Goal: Information Seeking & Learning: Learn about a topic

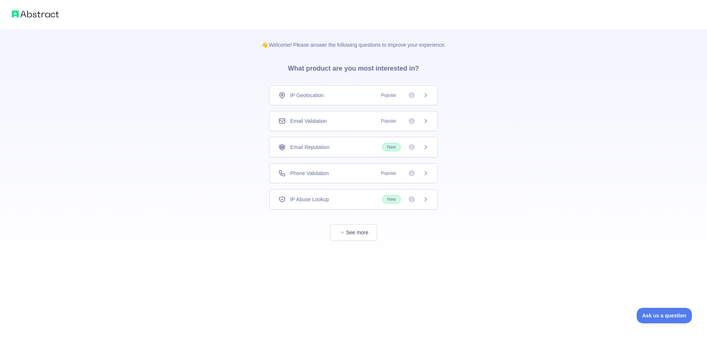
click at [373, 118] on div "Email Validation Popular" at bounding box center [353, 120] width 150 height 7
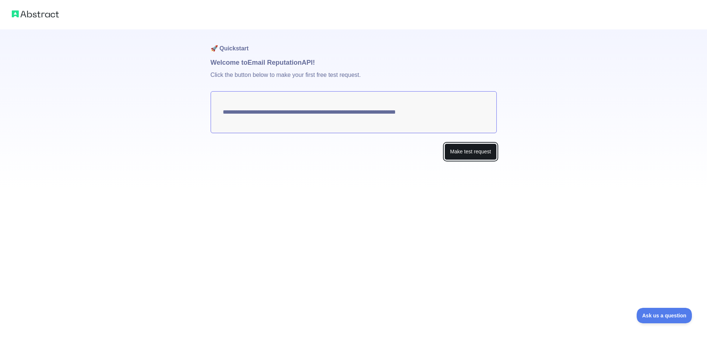
click at [481, 153] on button "Make test request" at bounding box center [470, 152] width 52 height 17
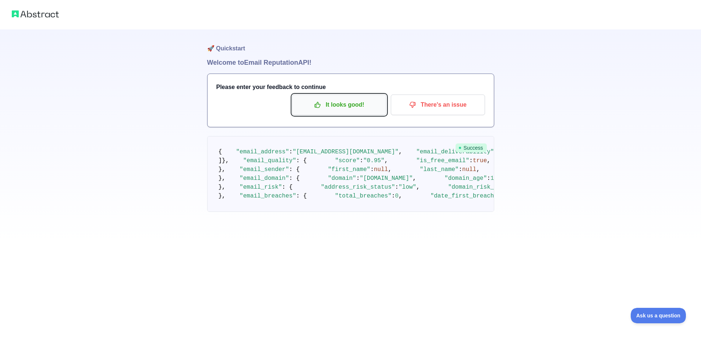
click at [360, 102] on p "It looks good!" at bounding box center [339, 105] width 83 height 13
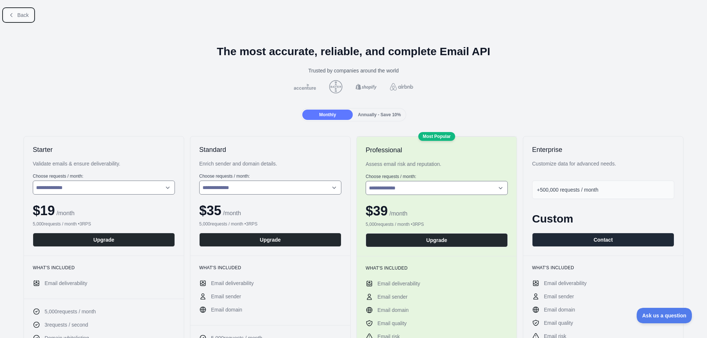
click at [14, 11] on button "Back" at bounding box center [19, 15] width 30 height 13
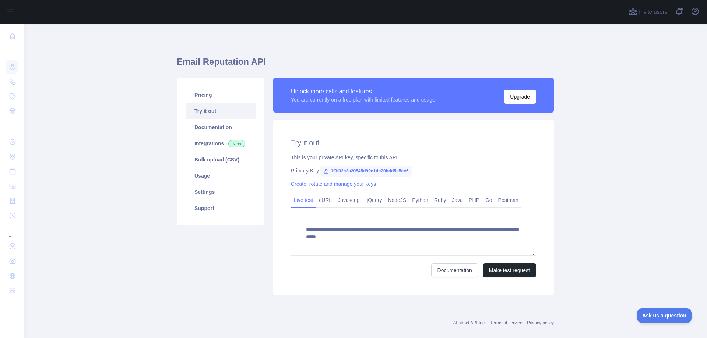
scroll to position [11, 0]
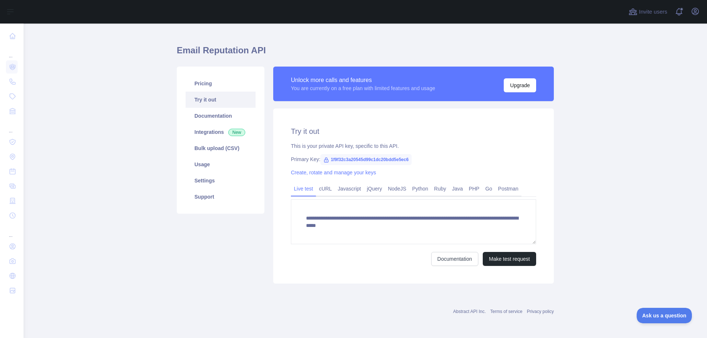
click at [352, 157] on span "1f9f32c3a20545d99c1dc20bdd5e5ec6" at bounding box center [365, 159] width 91 height 11
click at [473, 151] on div "**********" at bounding box center [413, 196] width 280 height 175
click at [217, 131] on link "Integrations New" at bounding box center [221, 132] width 70 height 16
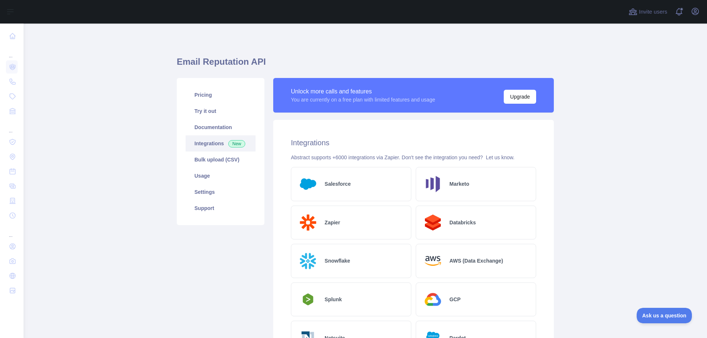
click at [209, 145] on link "Integrations New" at bounding box center [221, 143] width 70 height 16
click at [206, 114] on link "Try it out" at bounding box center [221, 111] width 70 height 16
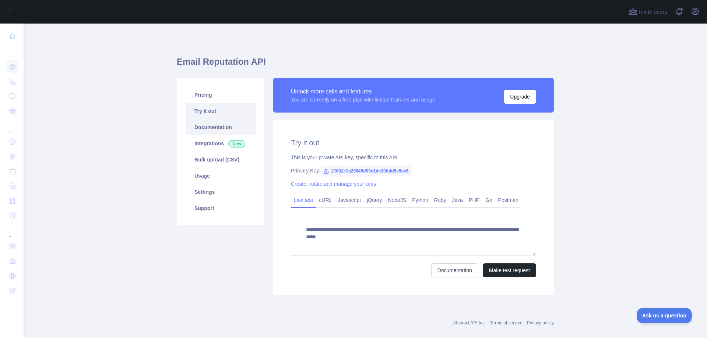
click at [214, 130] on link "Documentation" at bounding box center [221, 127] width 70 height 16
click at [207, 190] on link "Settings" at bounding box center [221, 192] width 70 height 16
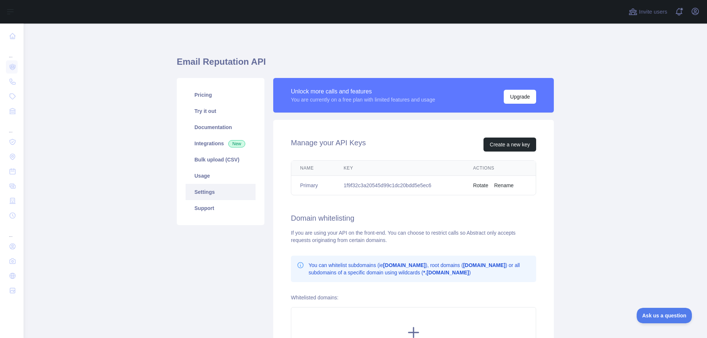
click at [381, 188] on td "1f9f32c3a20545d99c1dc20bdd5e5ec6" at bounding box center [400, 186] width 130 height 20
copy td "1f9f32c3a20545d99c1dc20bdd5e5ec6"
click at [381, 130] on div "Manage your API Keys Create a new key Name Key Actions Primary 1f9f32c3a20545d9…" at bounding box center [413, 251] width 280 height 263
click at [205, 92] on link "Pricing" at bounding box center [221, 95] width 70 height 16
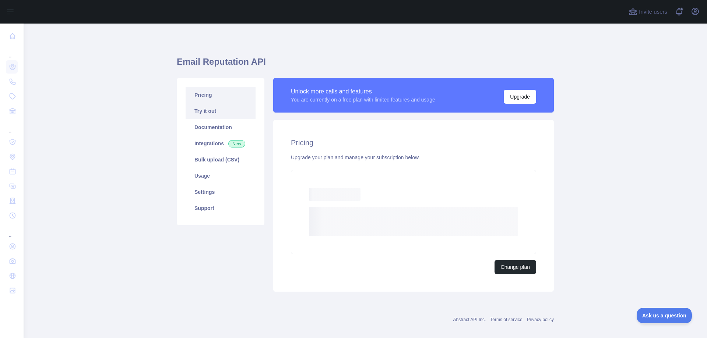
click at [206, 112] on link "Try it out" at bounding box center [221, 111] width 70 height 16
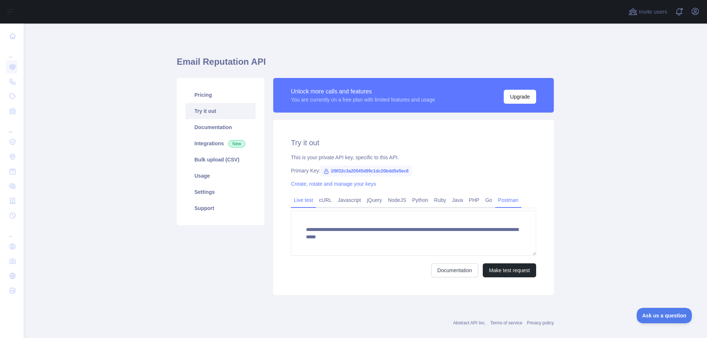
click at [507, 204] on link "Postman" at bounding box center [508, 200] width 26 height 12
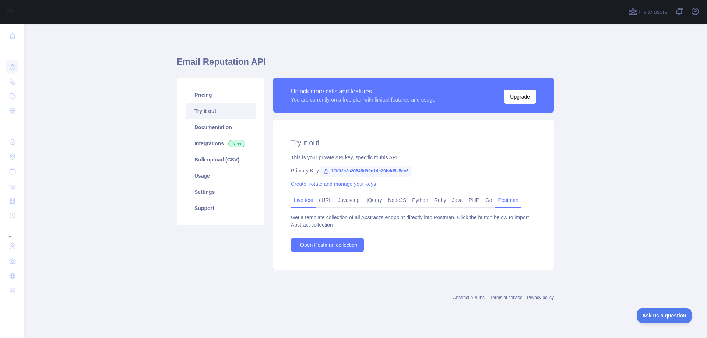
click at [307, 201] on link "Live test" at bounding box center [303, 200] width 25 height 12
